Goal: Task Accomplishment & Management: Complete application form

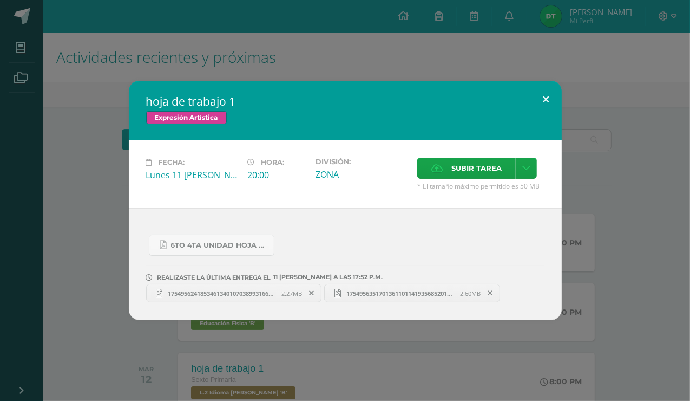
click at [551, 99] on button at bounding box center [546, 99] width 31 height 37
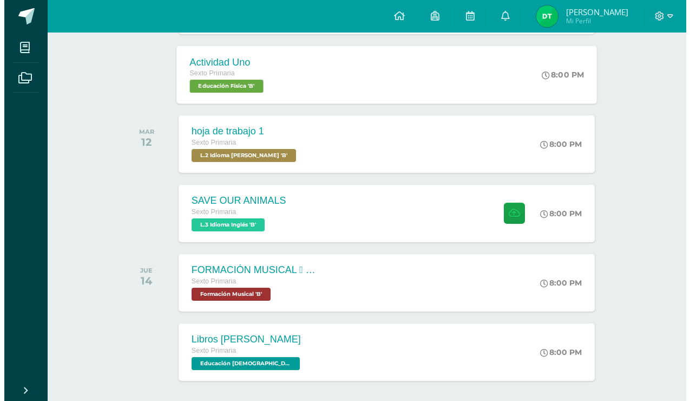
scroll to position [238, 0]
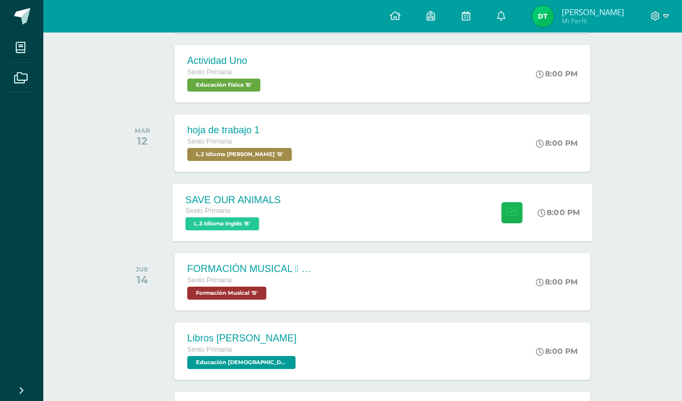
click at [506, 201] on button at bounding box center [511, 211] width 21 height 21
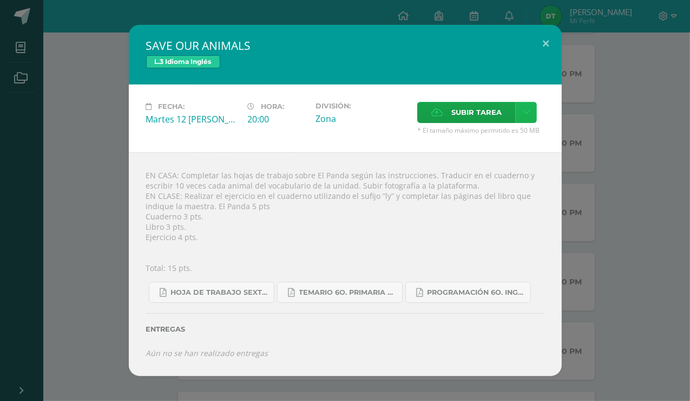
click at [525, 114] on icon at bounding box center [526, 112] width 8 height 9
click at [482, 110] on span "Subir tarea" at bounding box center [477, 112] width 50 height 20
click at [0, 0] on input "Subir tarea" at bounding box center [0, 0] width 0 height 0
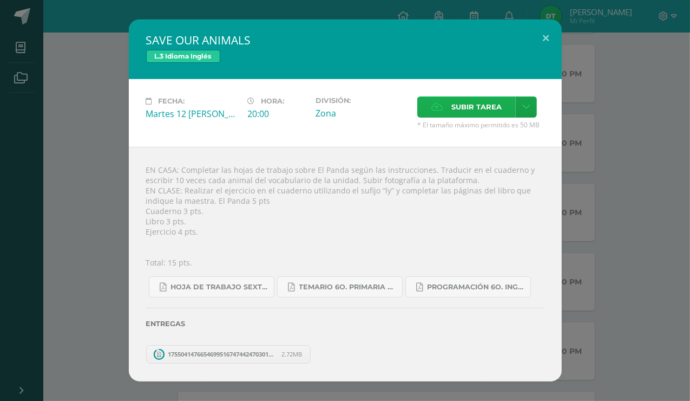
click at [433, 108] on label "Subir tarea" at bounding box center [466, 106] width 99 height 21
click at [0, 0] on input "Subir tarea" at bounding box center [0, 0] width 0 height 0
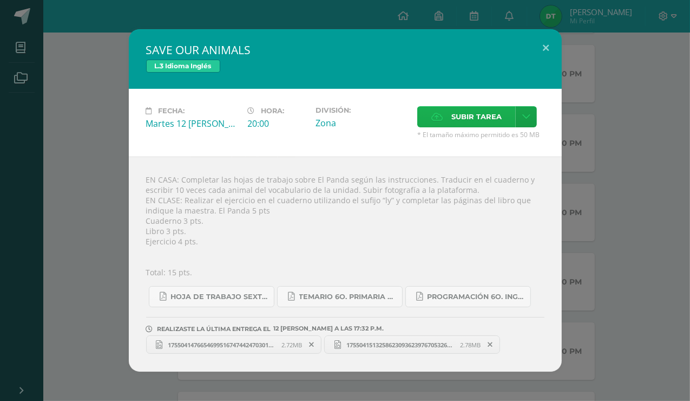
click at [491, 117] on span "Subir tarea" at bounding box center [477, 117] width 50 height 20
click at [0, 0] on input "Subir tarea" at bounding box center [0, 0] width 0 height 0
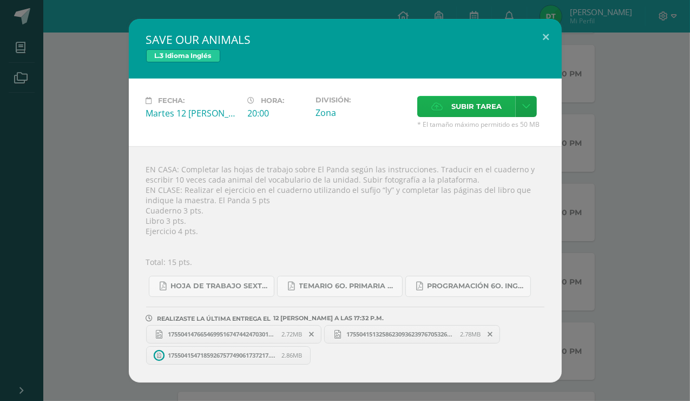
click at [467, 110] on span "Subir tarea" at bounding box center [477, 106] width 50 height 20
click at [0, 0] on input "Subir tarea" at bounding box center [0, 0] width 0 height 0
